Goal: Transaction & Acquisition: Purchase product/service

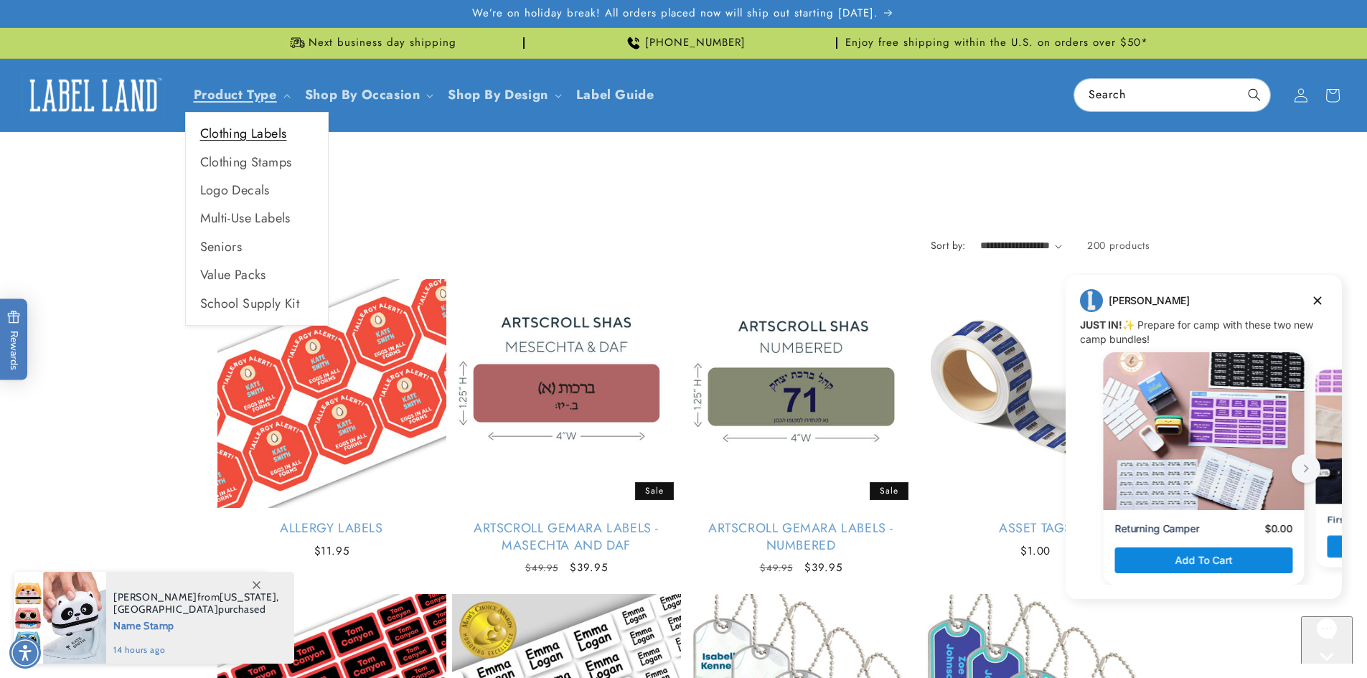
click at [231, 136] on link "Clothing Labels" at bounding box center [257, 134] width 142 height 28
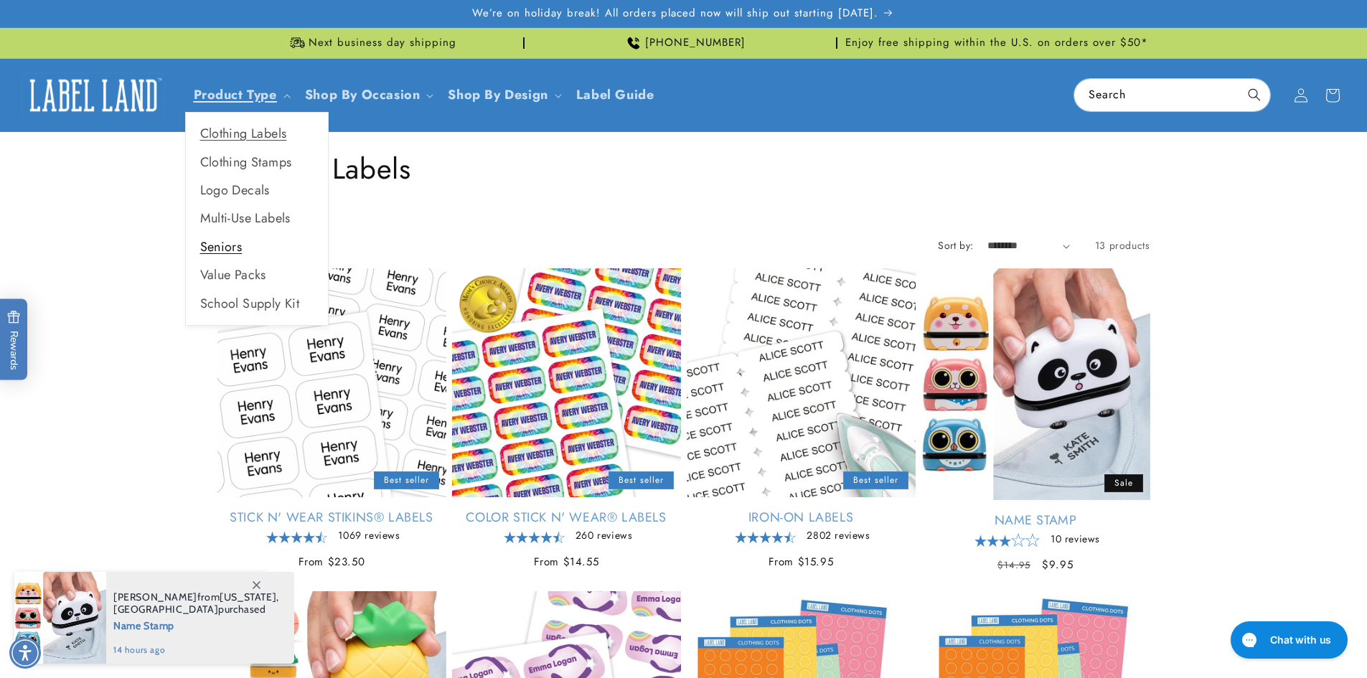
click at [217, 245] on link "Seniors" at bounding box center [257, 247] width 142 height 28
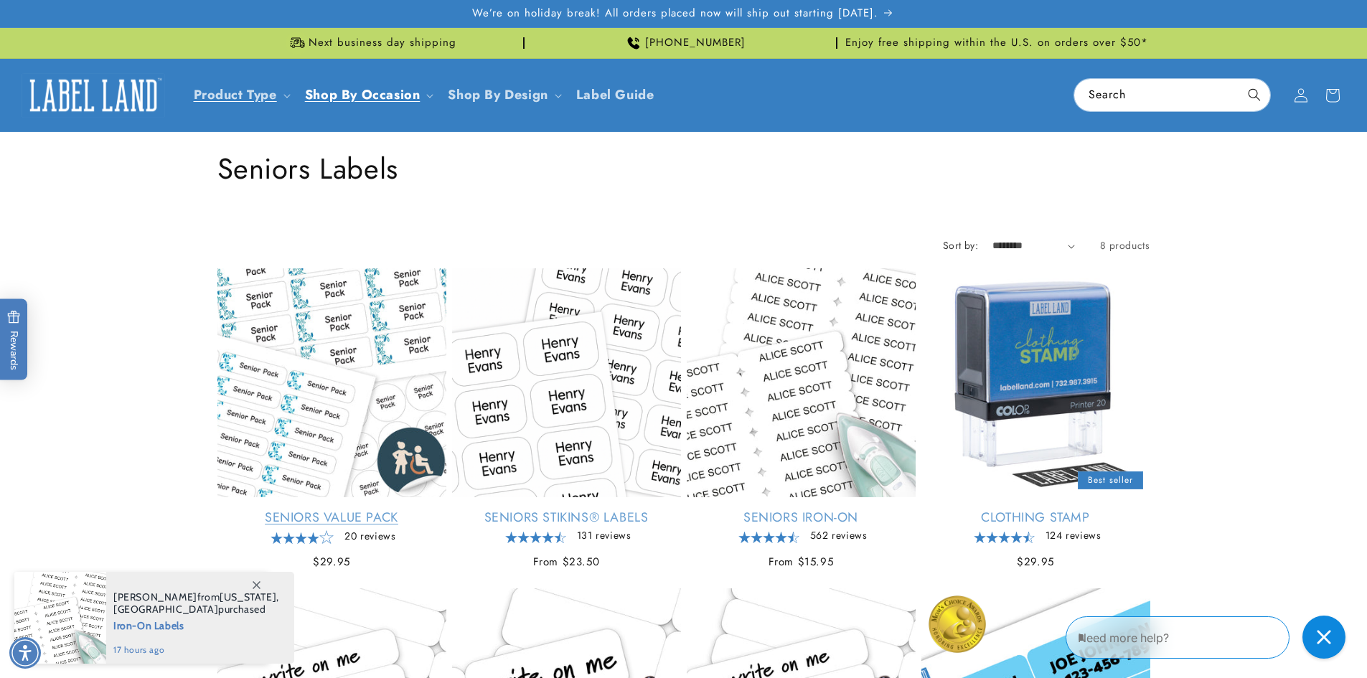
click at [327, 515] on link "Seniors Value Pack" at bounding box center [331, 518] width 229 height 17
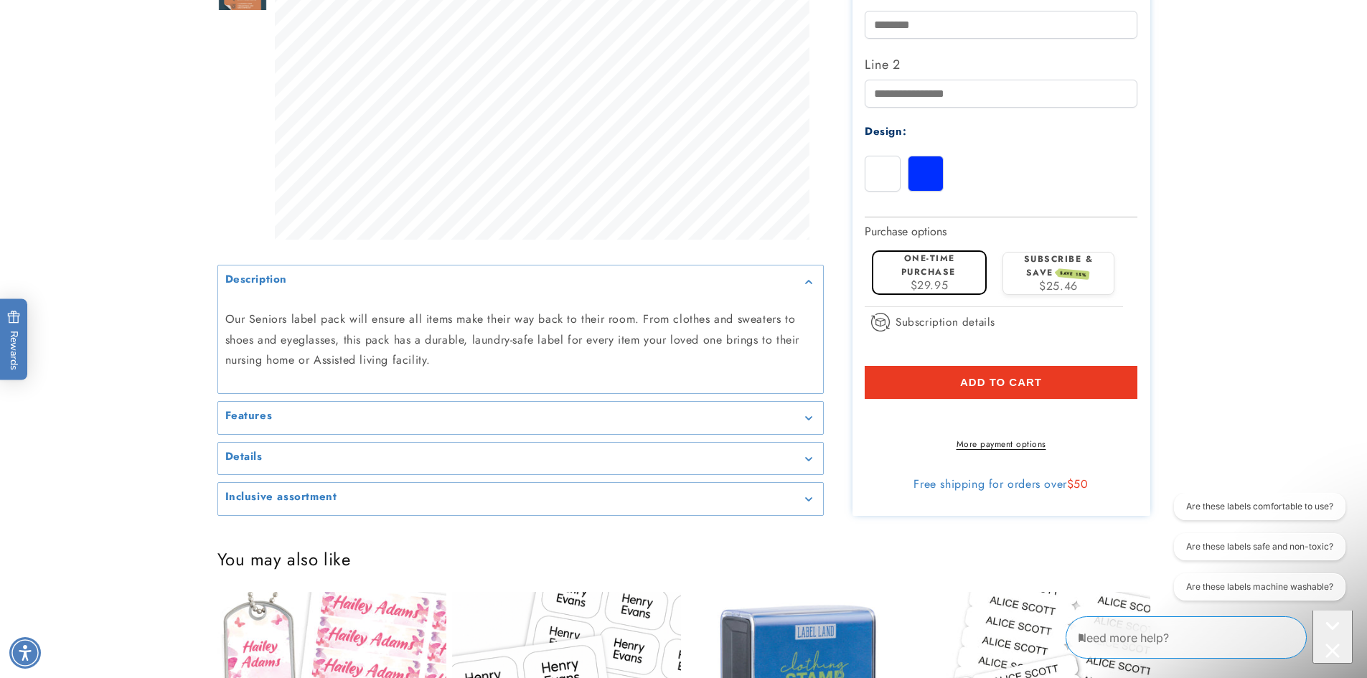
scroll to position [502, 0]
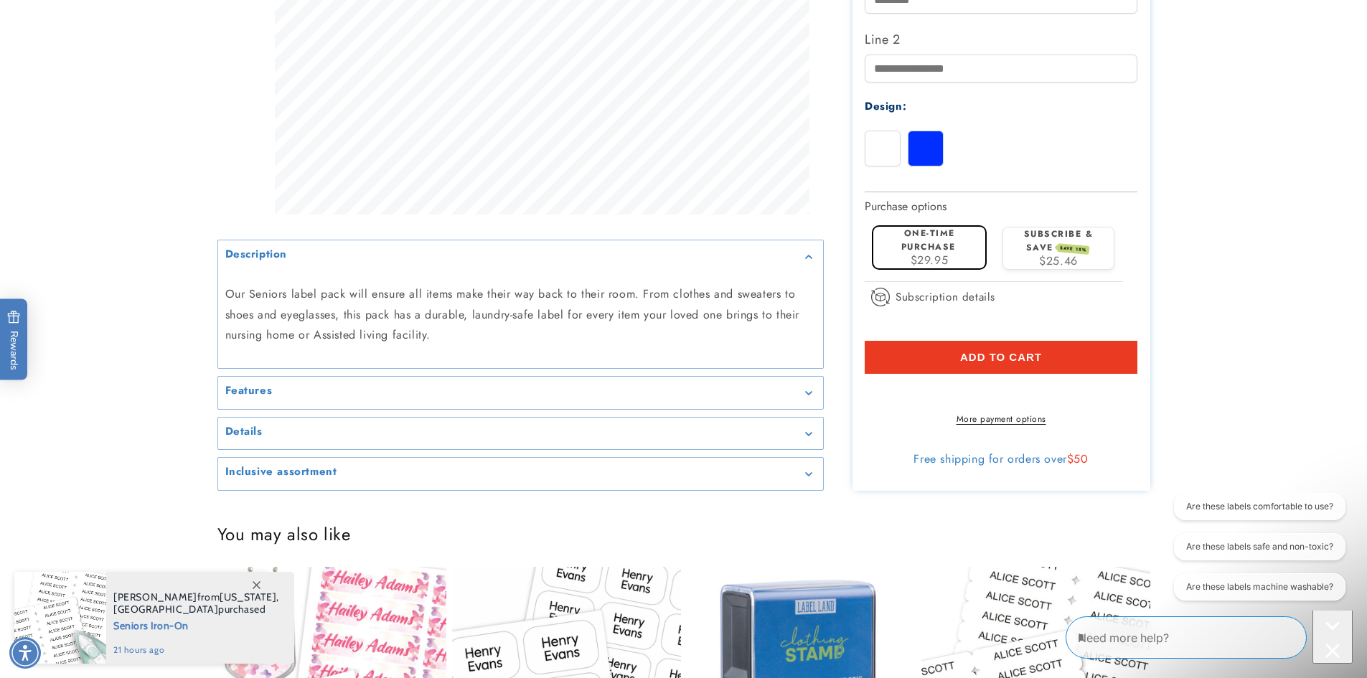
click at [807, 396] on icon "Gallery Viewer" at bounding box center [808, 394] width 7 height 4
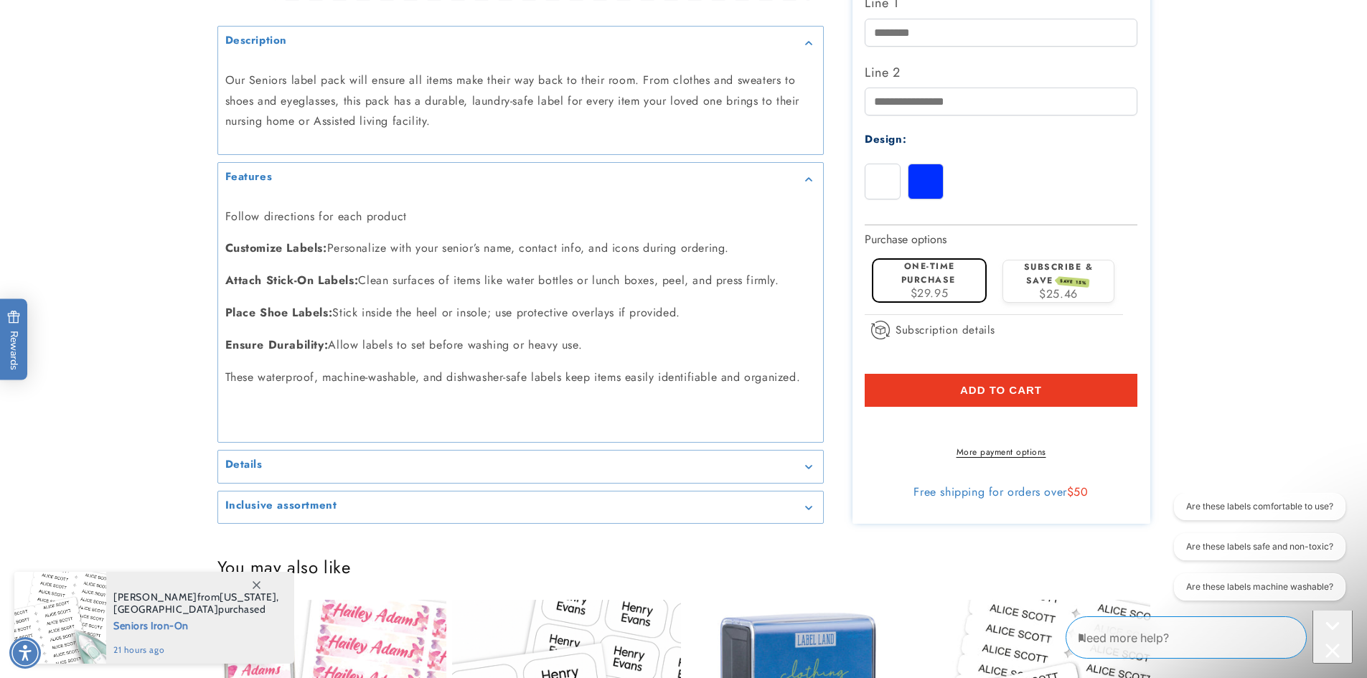
scroll to position [718, 0]
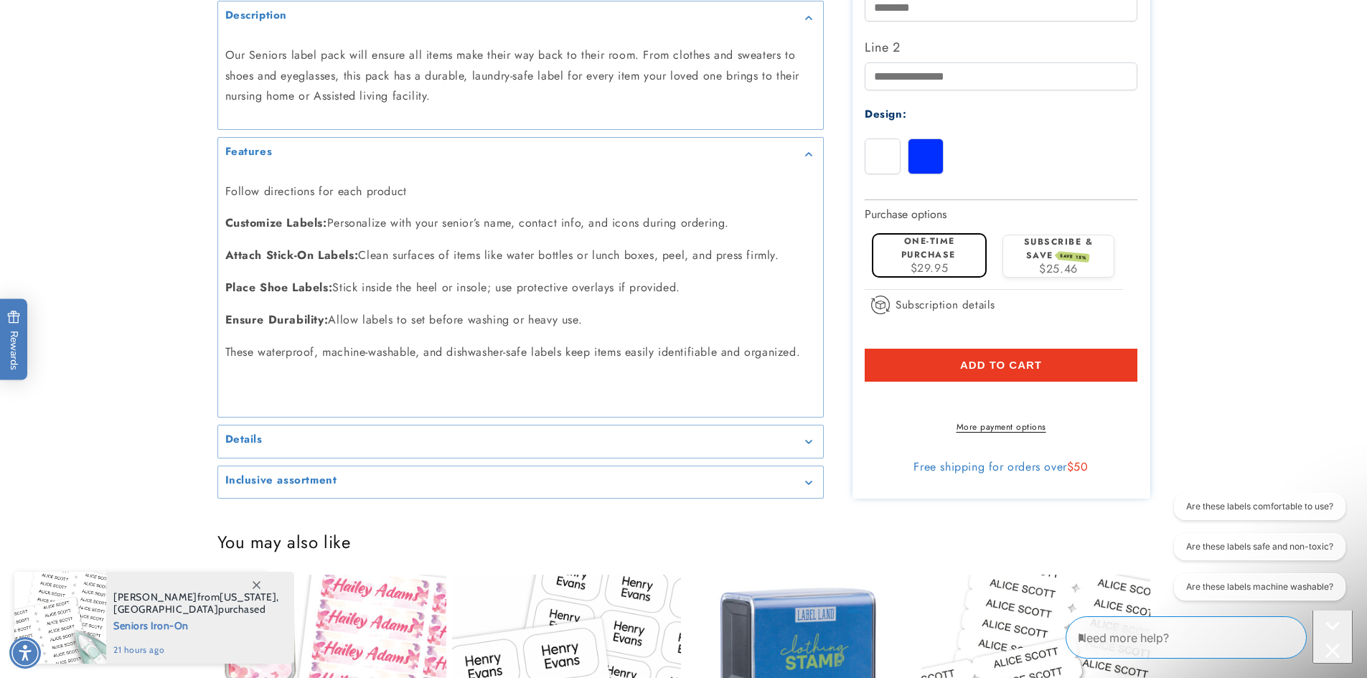
click at [811, 442] on icon "Gallery Viewer" at bounding box center [808, 443] width 6 height 4
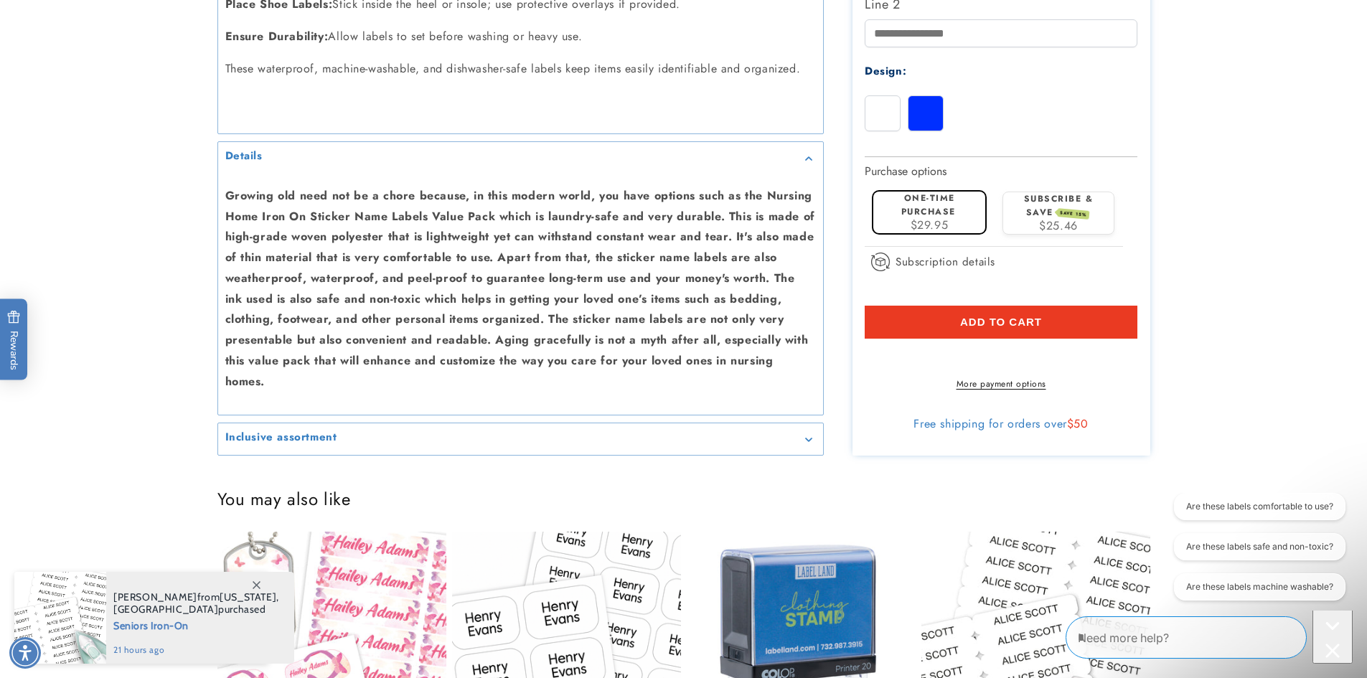
scroll to position [1005, 0]
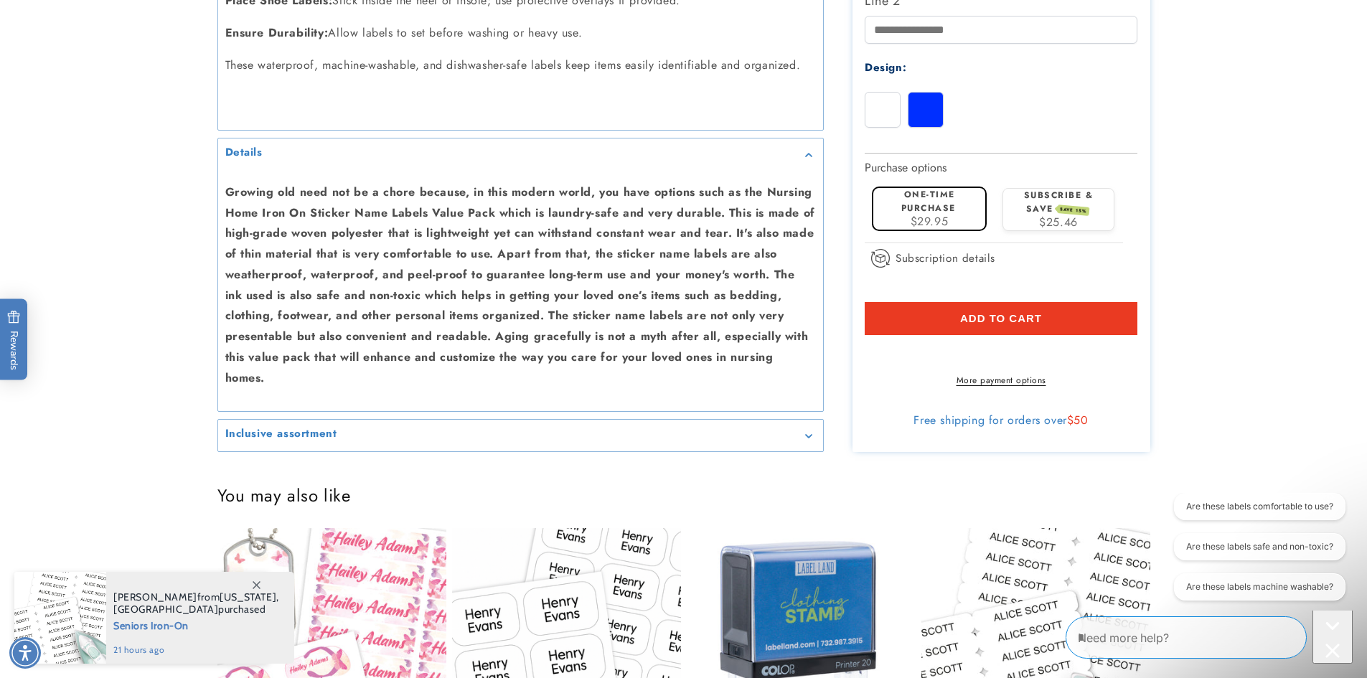
click at [810, 436] on icon "Gallery Viewer" at bounding box center [808, 436] width 6 height 4
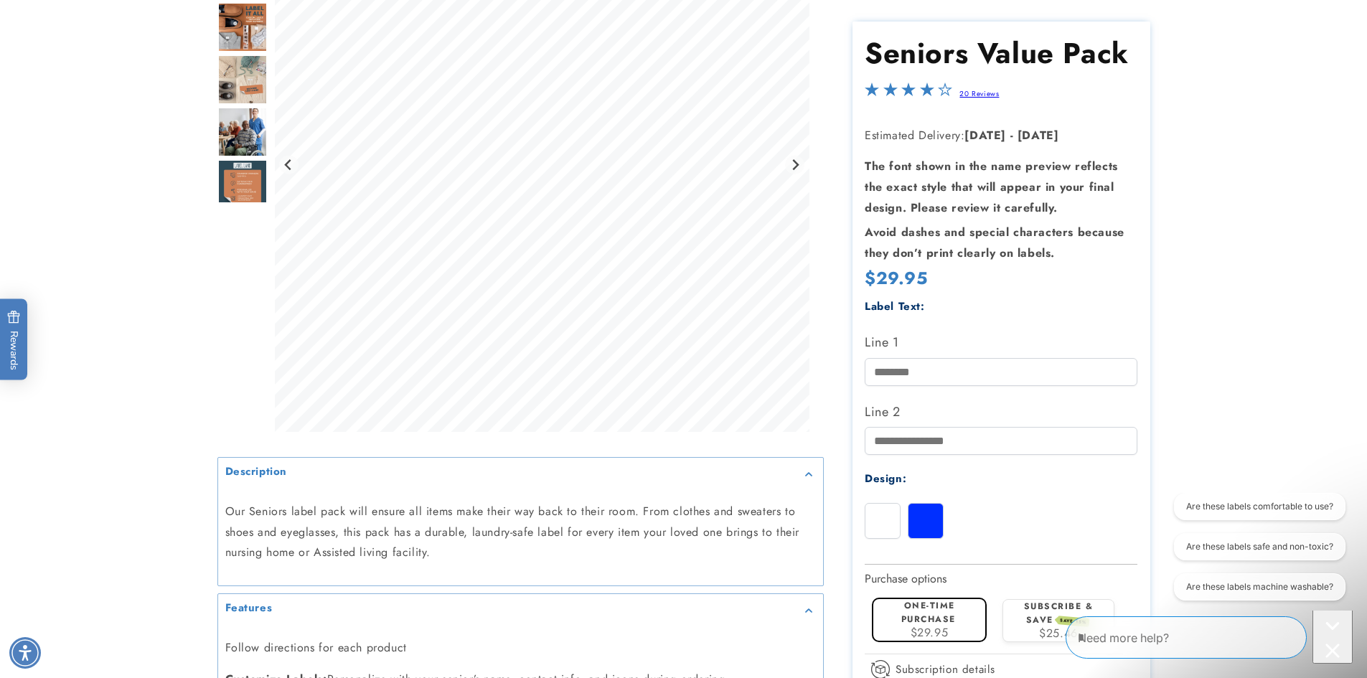
scroll to position [287, 0]
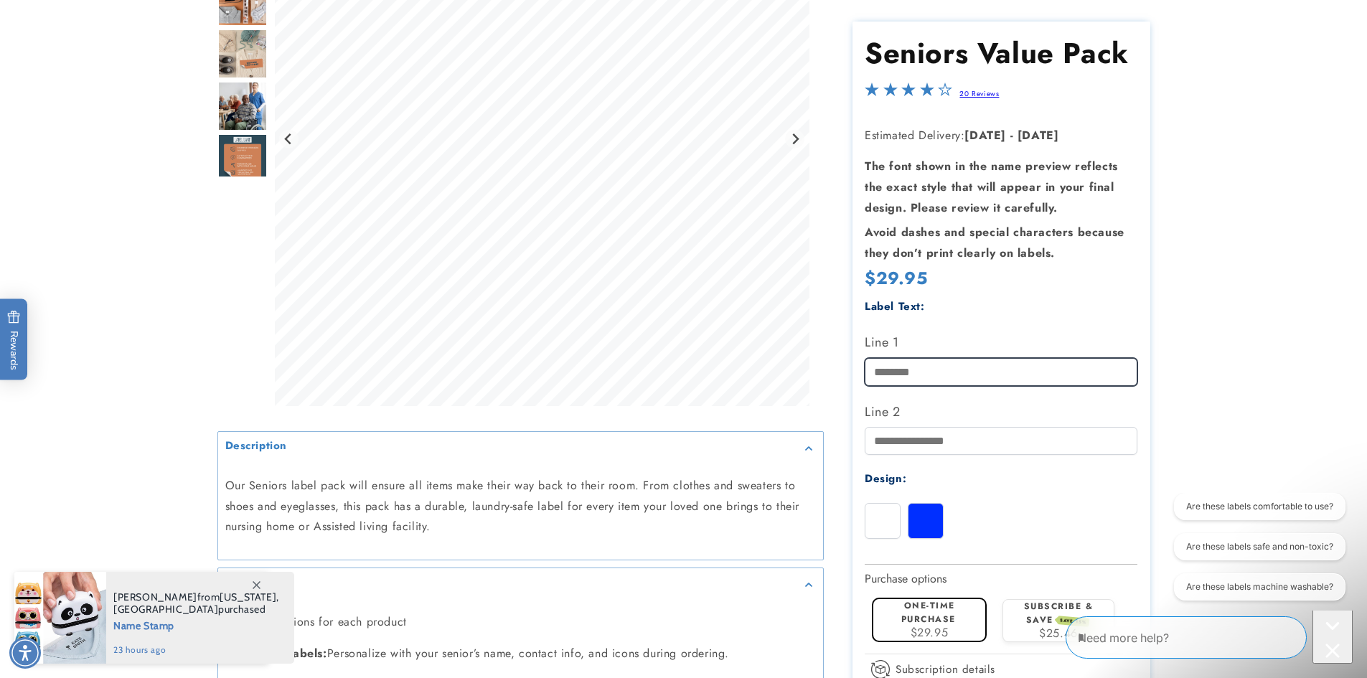
click at [938, 371] on input "Line 1" at bounding box center [1001, 371] width 273 height 28
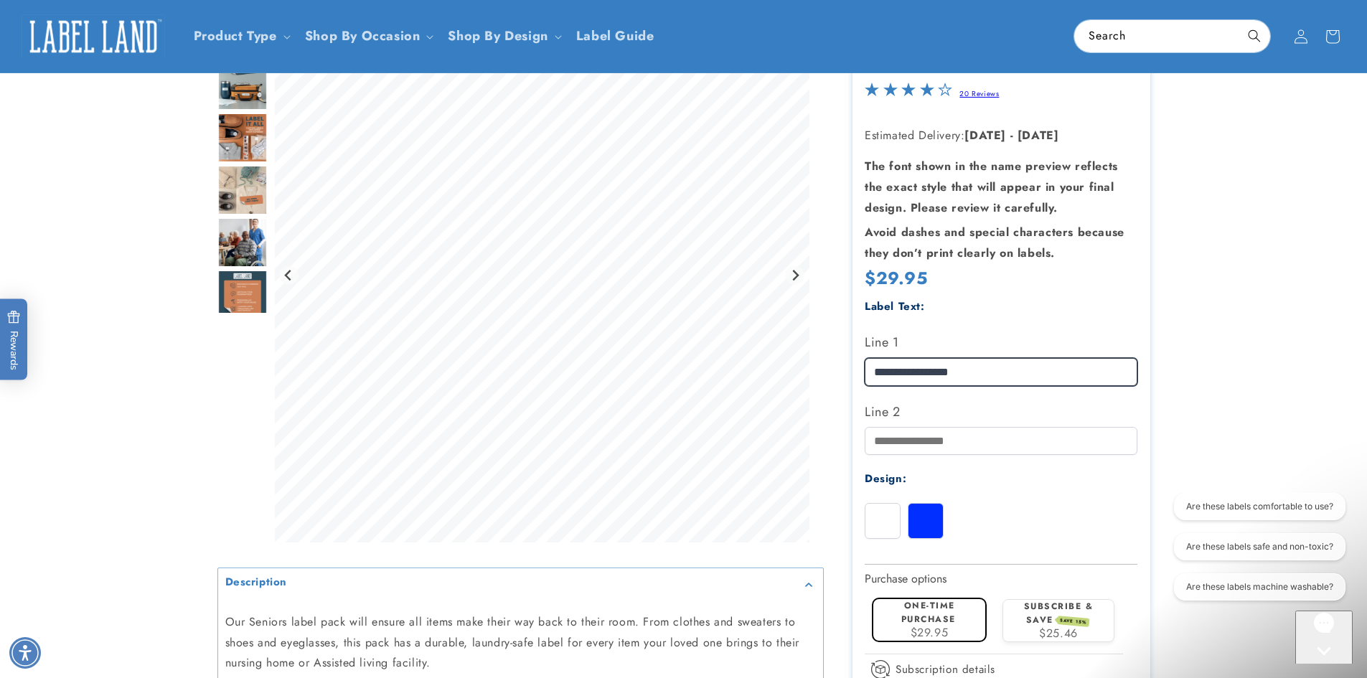
scroll to position [144, 0]
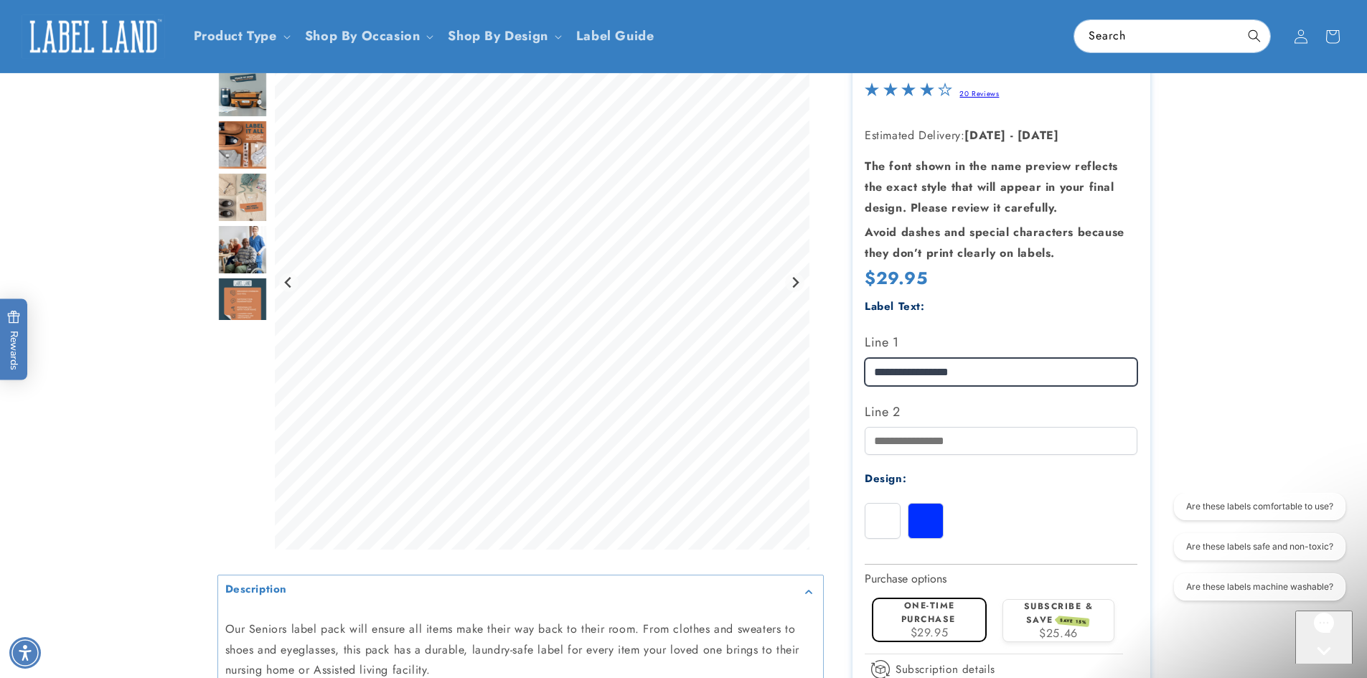
type input "**********"
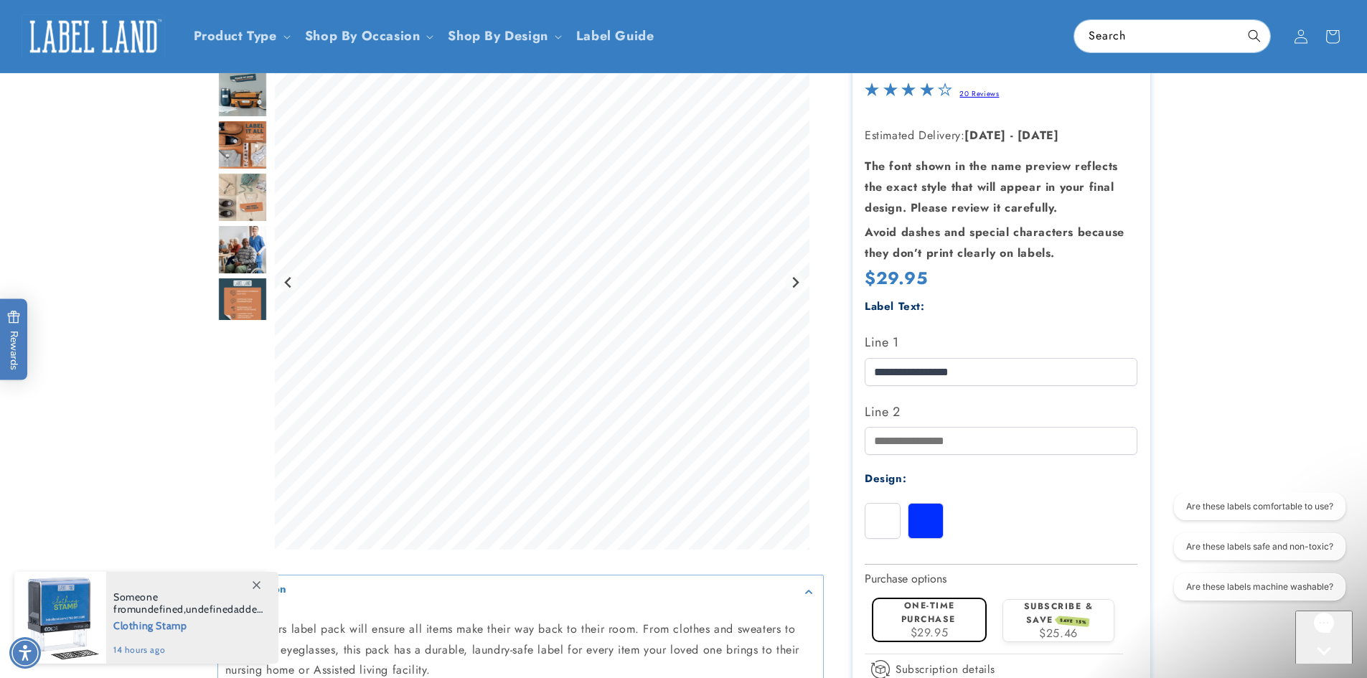
click at [930, 619] on label "One-time purchase" at bounding box center [928, 612] width 55 height 27
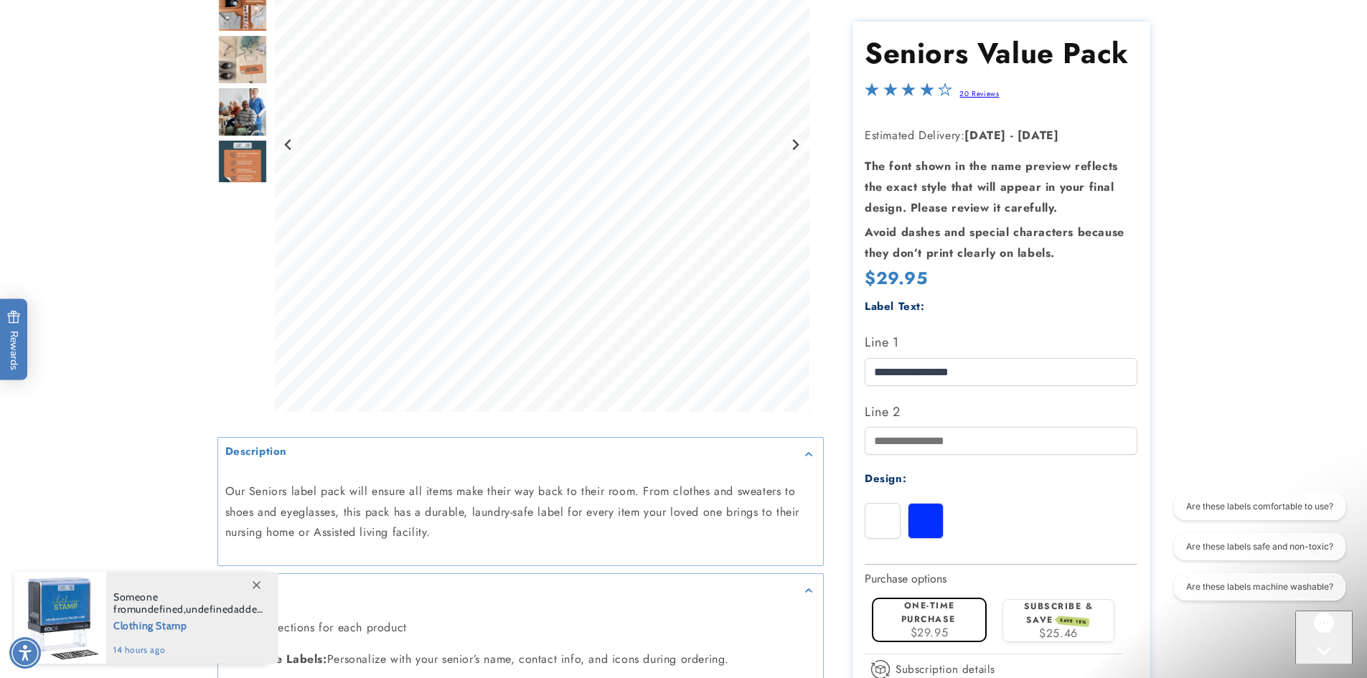
scroll to position [287, 0]
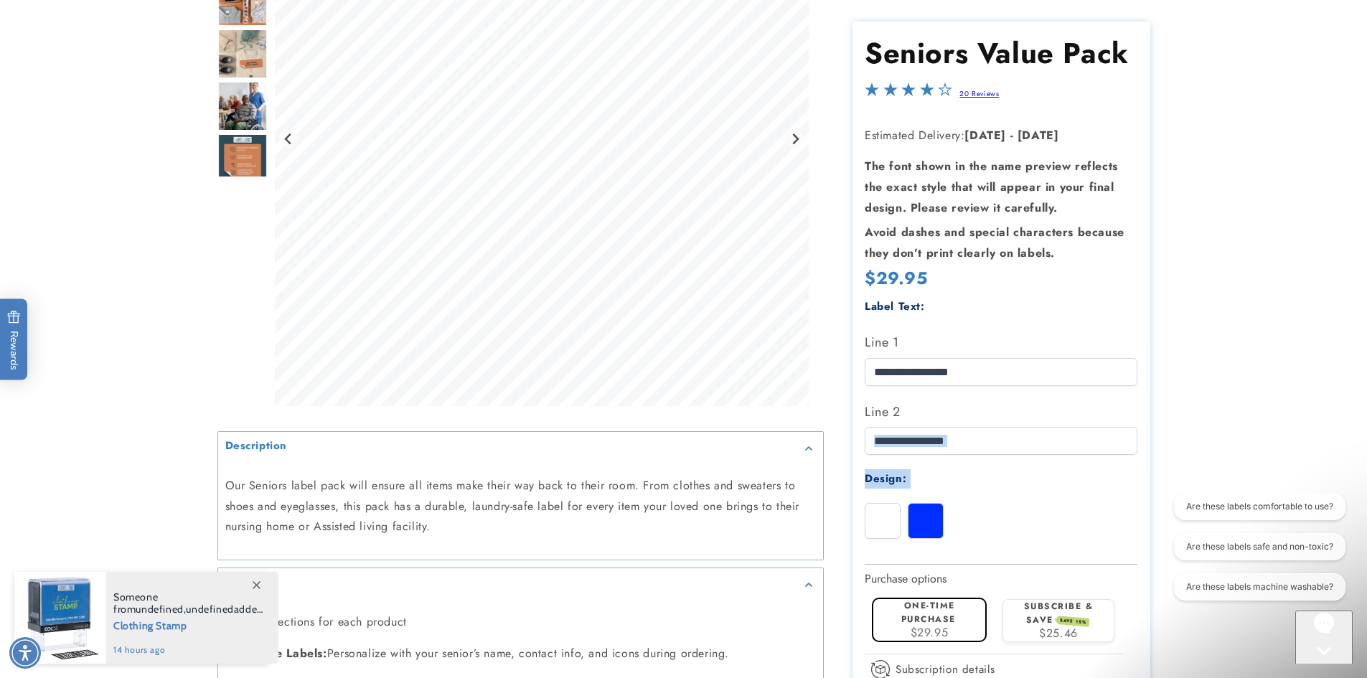
drag, startPoint x: 1094, startPoint y: 518, endPoint x: 1051, endPoint y: 427, distance: 101.1
click at [1051, 427] on div "**********" at bounding box center [1001, 428] width 273 height 263
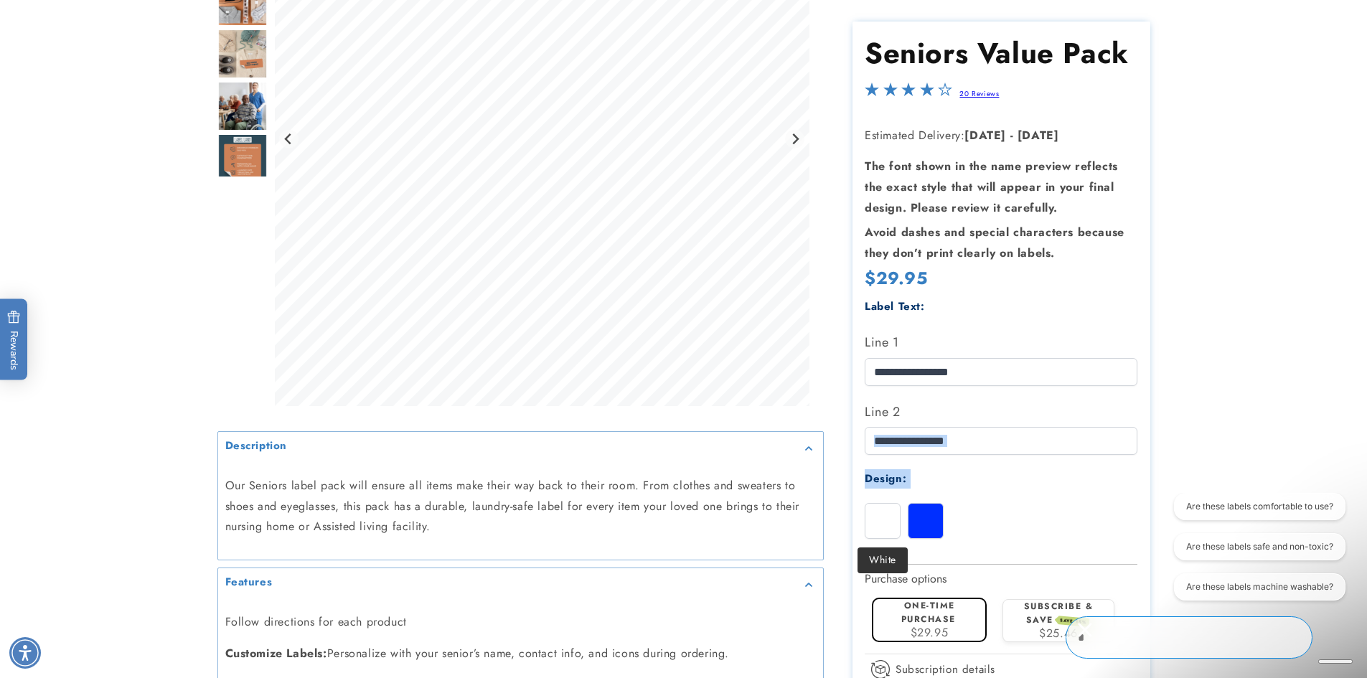
click at [882, 522] on div at bounding box center [883, 521] width 36 height 36
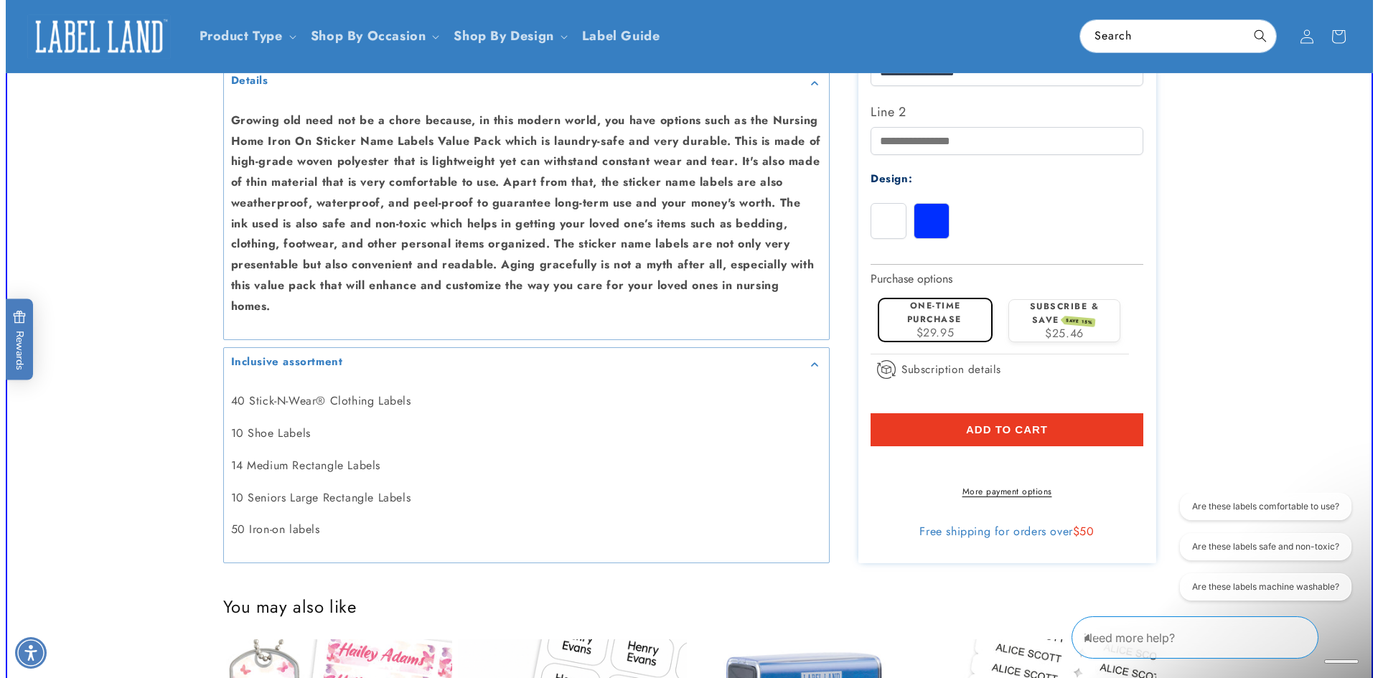
scroll to position [1005, 0]
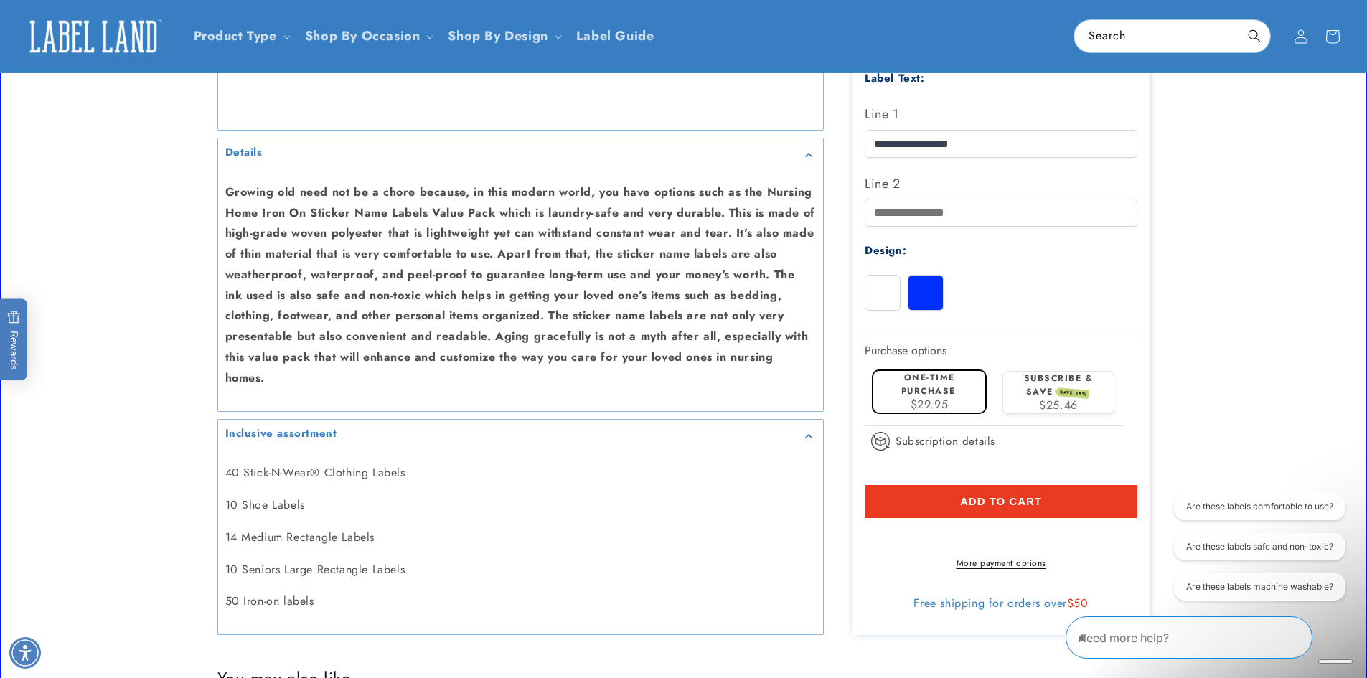
click at [988, 495] on span "Add to cart" at bounding box center [1001, 501] width 82 height 13
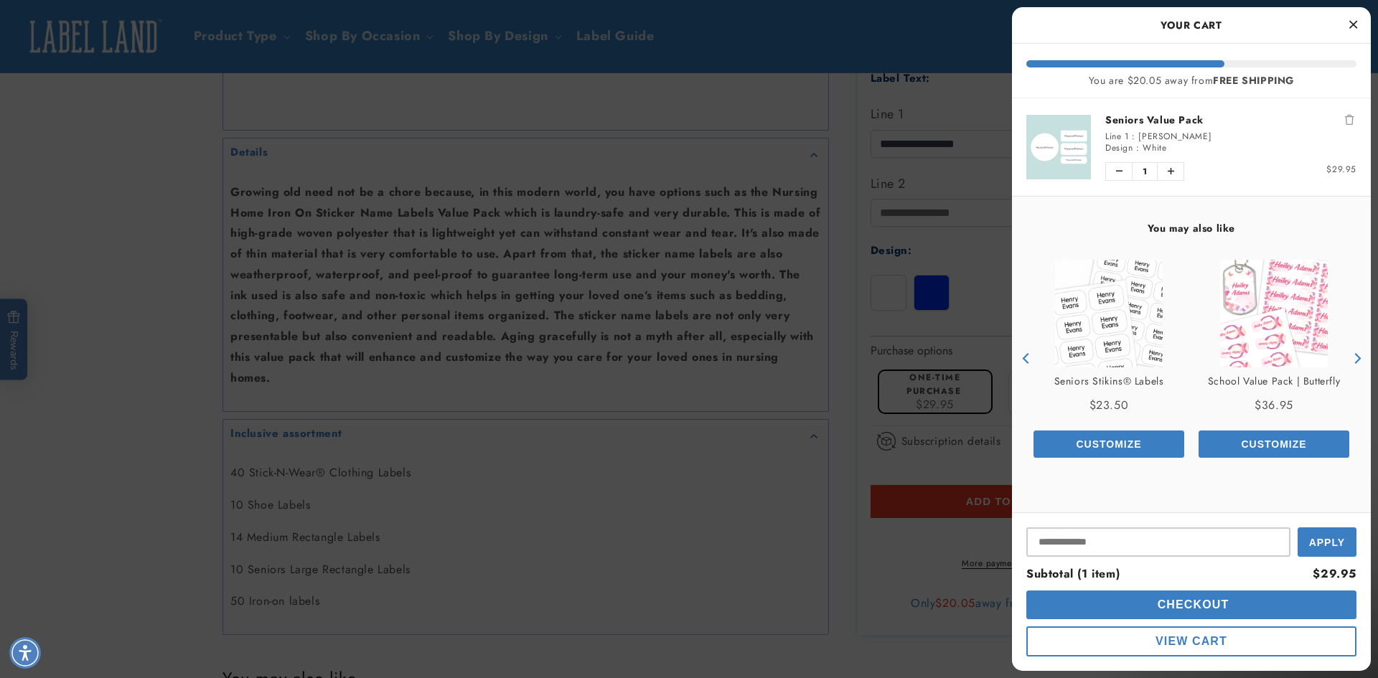
click at [1179, 604] on span "Checkout" at bounding box center [1191, 604] width 75 height 12
